Goal: Navigation & Orientation: Understand site structure

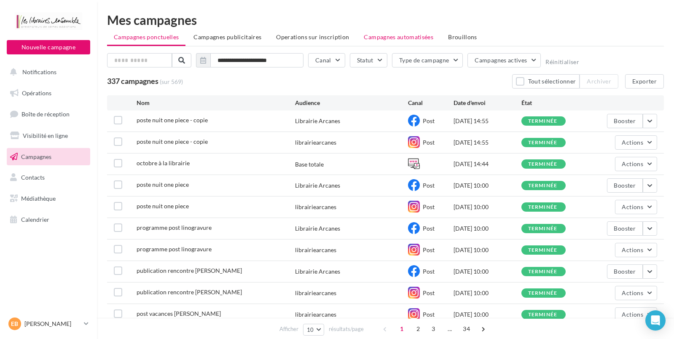
click at [396, 35] on span "Campagnes automatisées" at bounding box center [399, 36] width 70 height 7
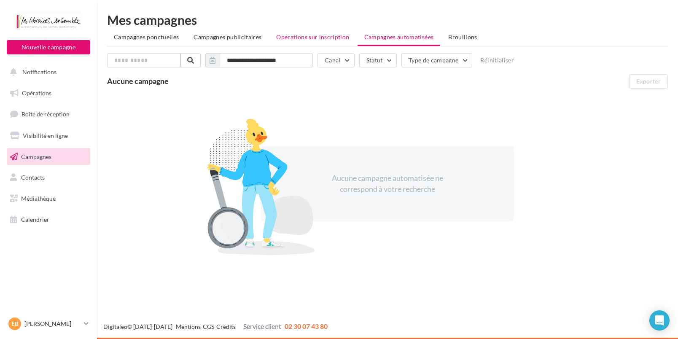
click at [276, 37] on li "Operations sur inscription" at bounding box center [312, 36] width 86 height 15
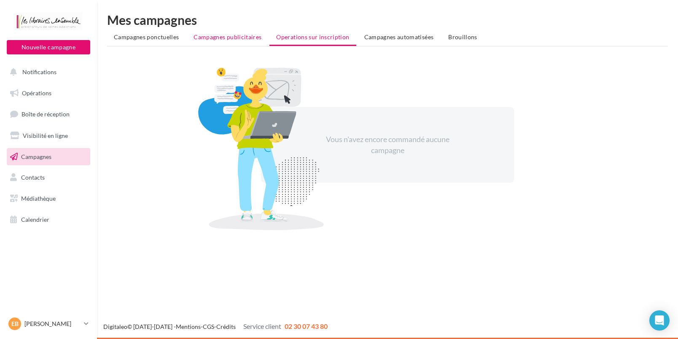
click at [252, 36] on span "Campagnes publicitaires" at bounding box center [227, 36] width 68 height 7
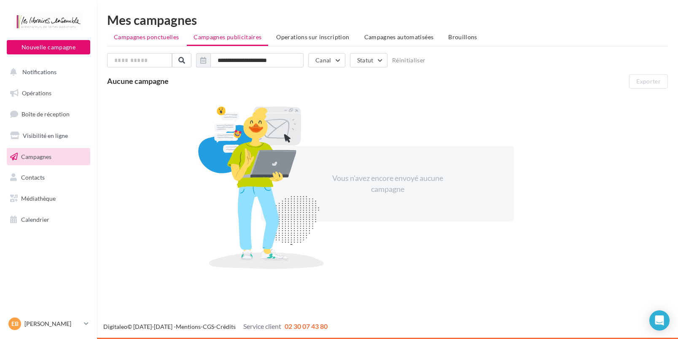
click at [158, 38] on span "Campagnes ponctuelles" at bounding box center [146, 36] width 65 height 7
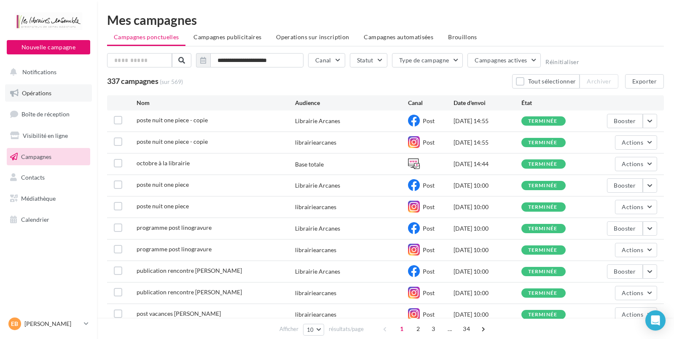
click at [30, 90] on span "Opérations" at bounding box center [36, 92] width 29 height 7
click at [37, 90] on span "Opérations" at bounding box center [36, 92] width 29 height 7
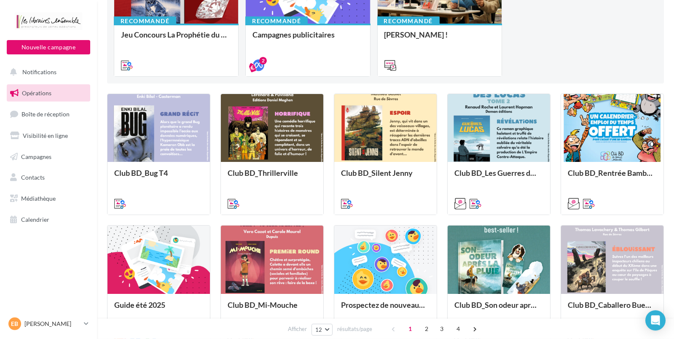
scroll to position [180, 0]
